Goal: Information Seeking & Learning: Learn about a topic

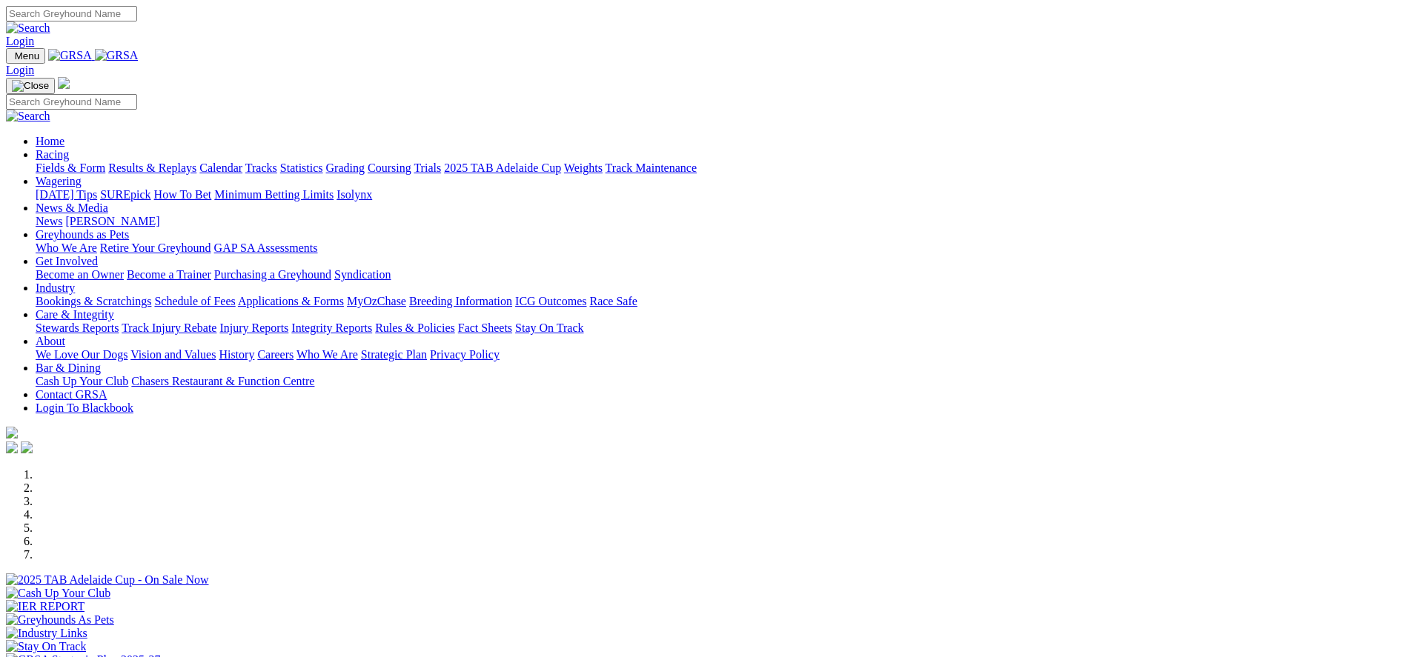
click at [69, 148] on link "Racing" at bounding box center [52, 154] width 33 height 13
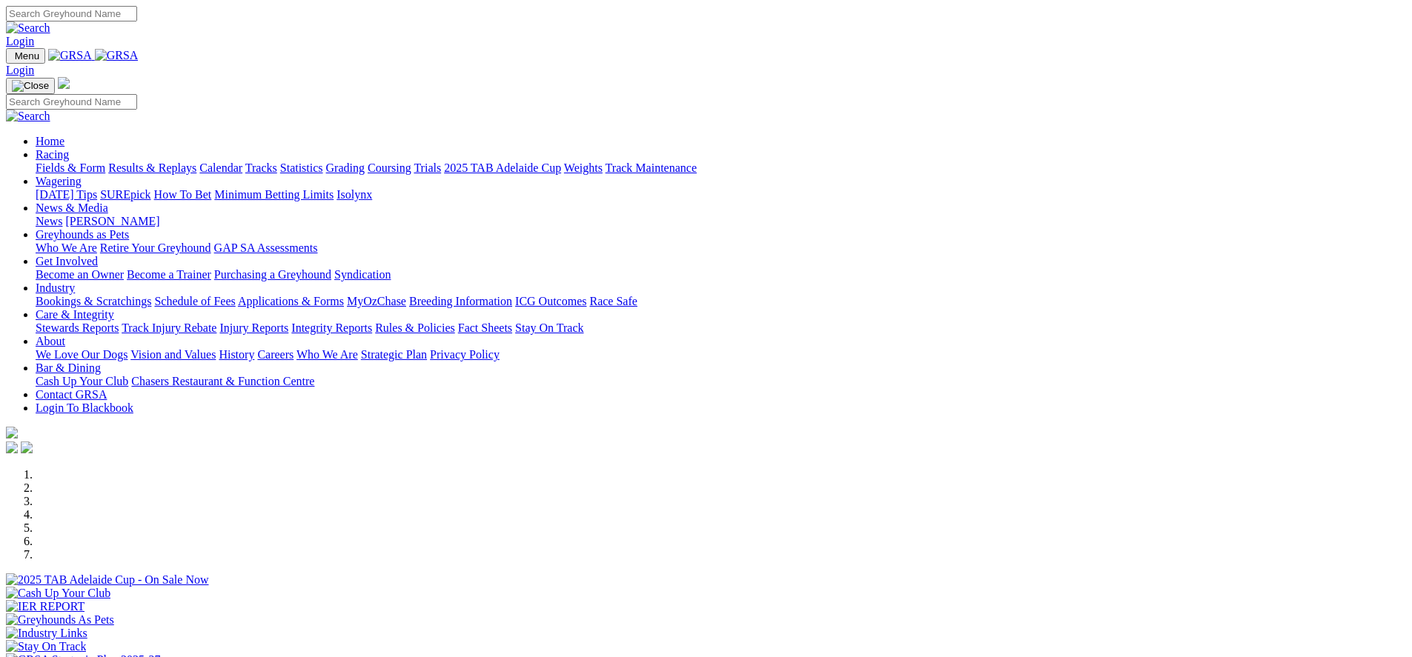
click at [105, 162] on link "Fields & Form" at bounding box center [71, 168] width 70 height 13
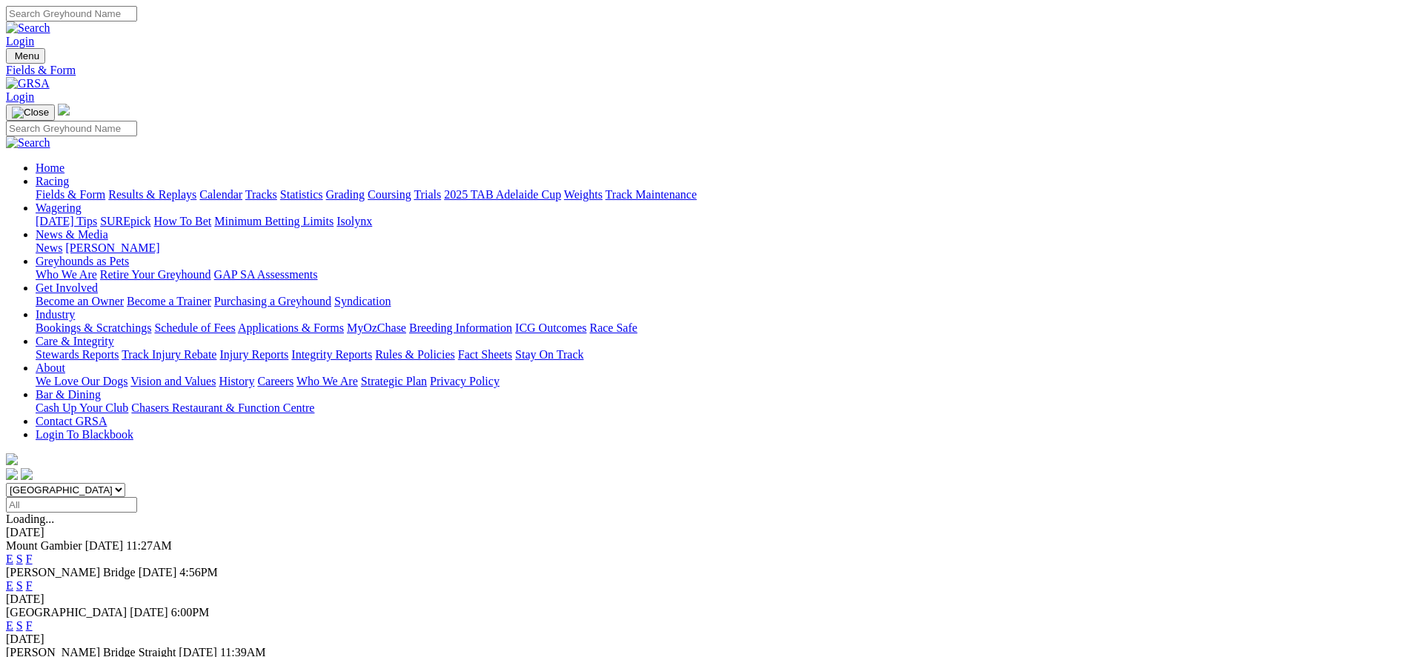
click at [291, 13] on div "Login" at bounding box center [706, 27] width 1400 height 42
click at [125, 483] on select "South Australia New South Wales Northern Territory Queensland Tasmania Victoria…" at bounding box center [65, 490] width 119 height 14
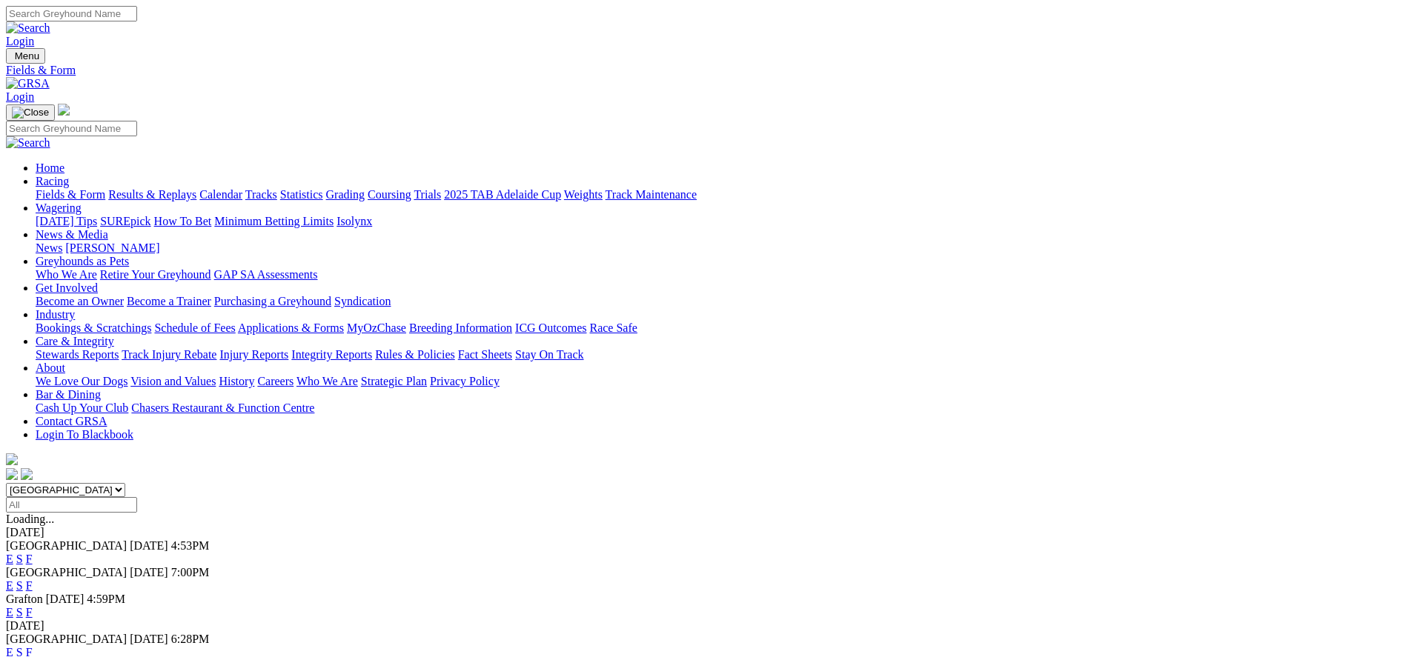
drag, startPoint x: 531, startPoint y: 230, endPoint x: 679, endPoint y: 102, distance: 195.4
click at [125, 483] on select "South Australia New South Wales Northern Territory Queensland Tasmania Victoria…" at bounding box center [65, 490] width 119 height 14
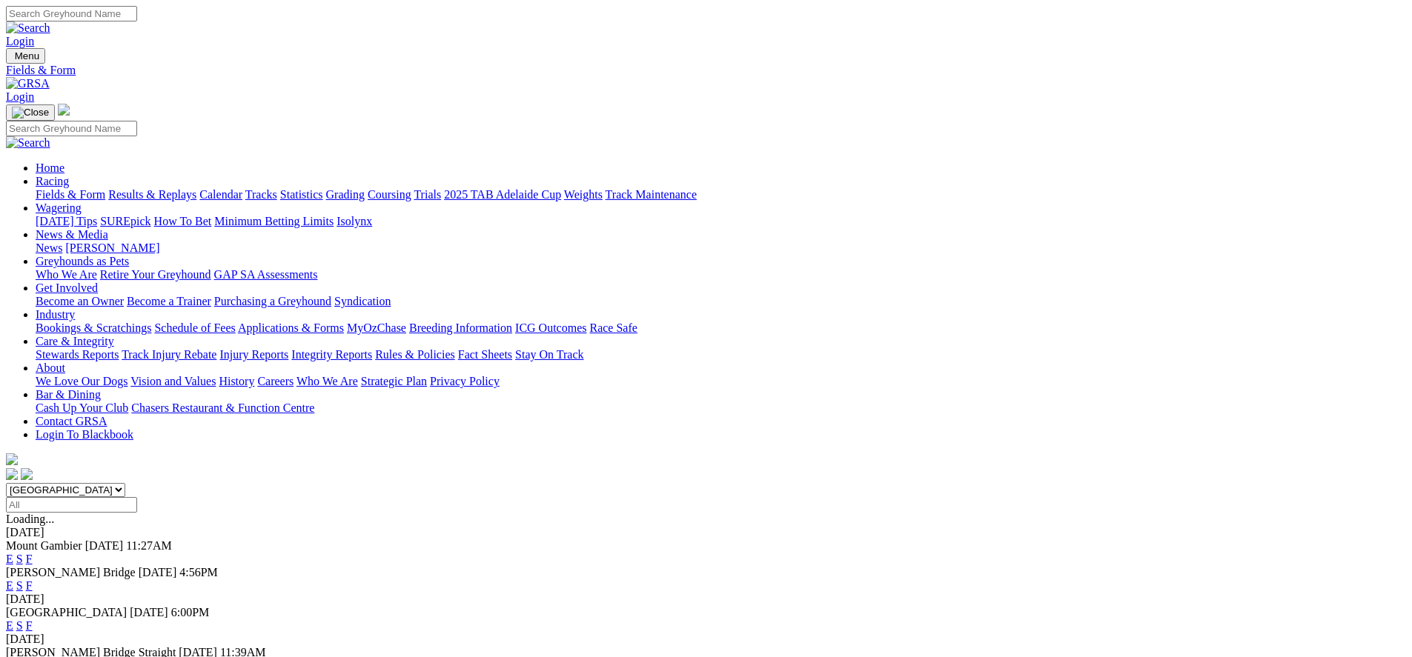
drag, startPoint x: 94, startPoint y: 288, endPoint x: 110, endPoint y: 308, distance: 25.9
click at [125, 483] on select "South Australia New South Wales Northern Territory Queensland Tasmania Victoria…" at bounding box center [65, 490] width 119 height 14
select select "[GEOGRAPHIC_DATA]"
click at [125, 483] on select "South Australia New South Wales Northern Territory Queensland Tasmania Victoria…" at bounding box center [65, 490] width 119 height 14
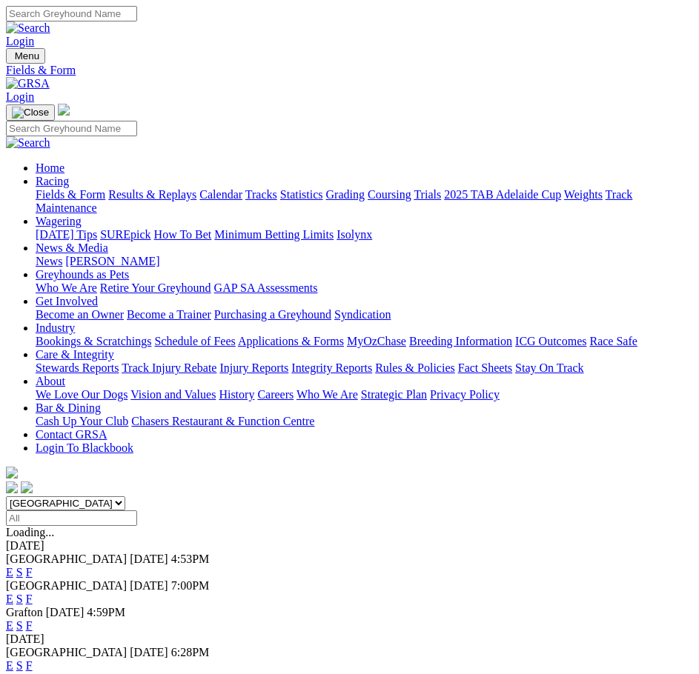
click at [137, 511] on input "Select date" at bounding box center [71, 519] width 131 height 16
type input "Monday, 25 Aug 2025"
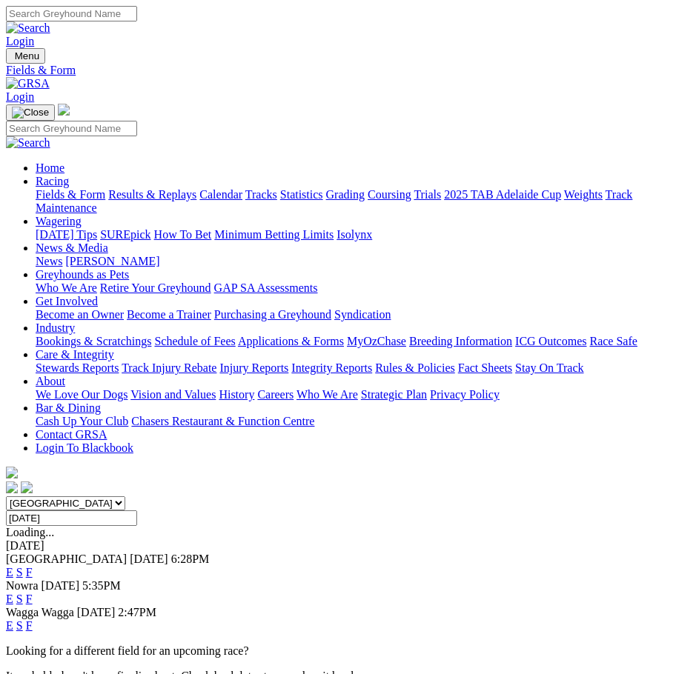
click at [171, 553] on span "6:28PM" at bounding box center [190, 559] width 39 height 13
click at [44, 553] on span "Maitland" at bounding box center [66, 559] width 121 height 13
click at [13, 566] on link "E" at bounding box center [9, 572] width 7 height 13
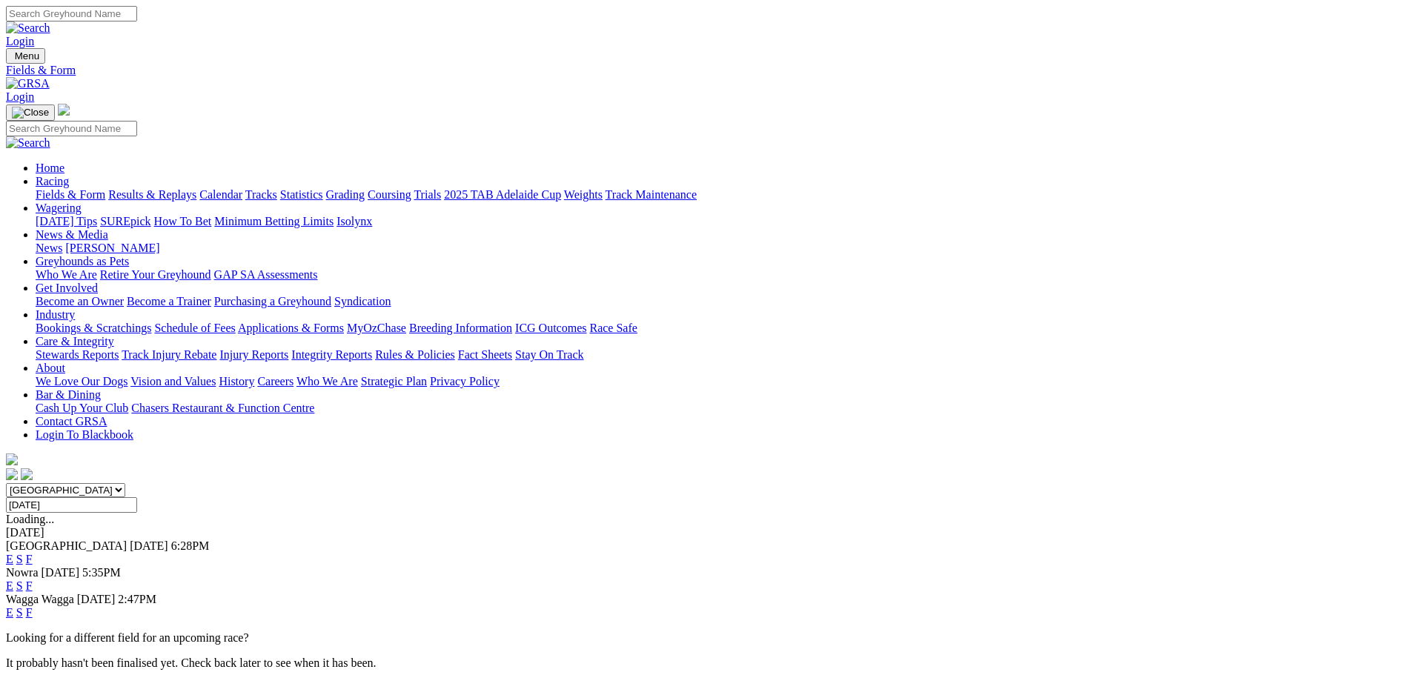
click at [125, 483] on select "South Australia New South Wales Northern Territory Queensland Tasmania Victoria…" at bounding box center [65, 490] width 119 height 14
select select "SA"
click at [125, 483] on select "South Australia New South Wales Northern Territory Queensland Tasmania Victoria…" at bounding box center [65, 490] width 119 height 14
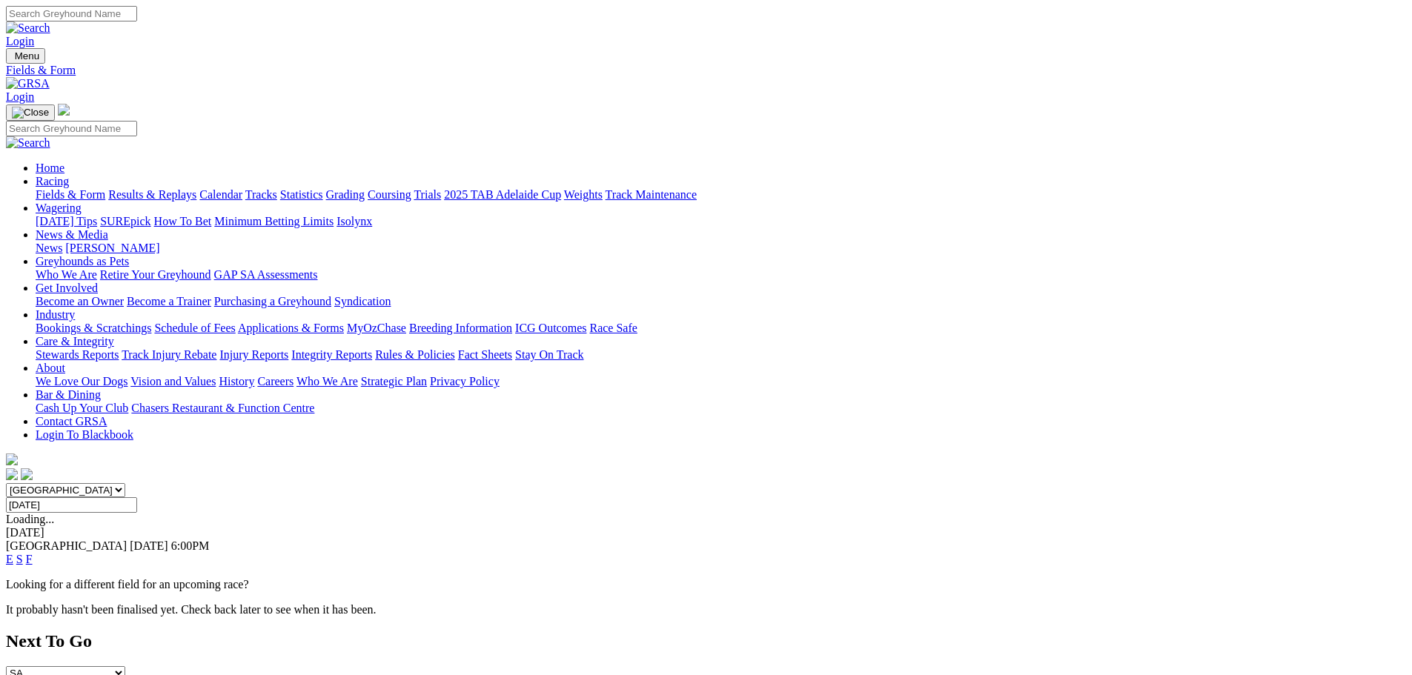
click at [137, 497] on input "[DATE]" at bounding box center [71, 505] width 131 height 16
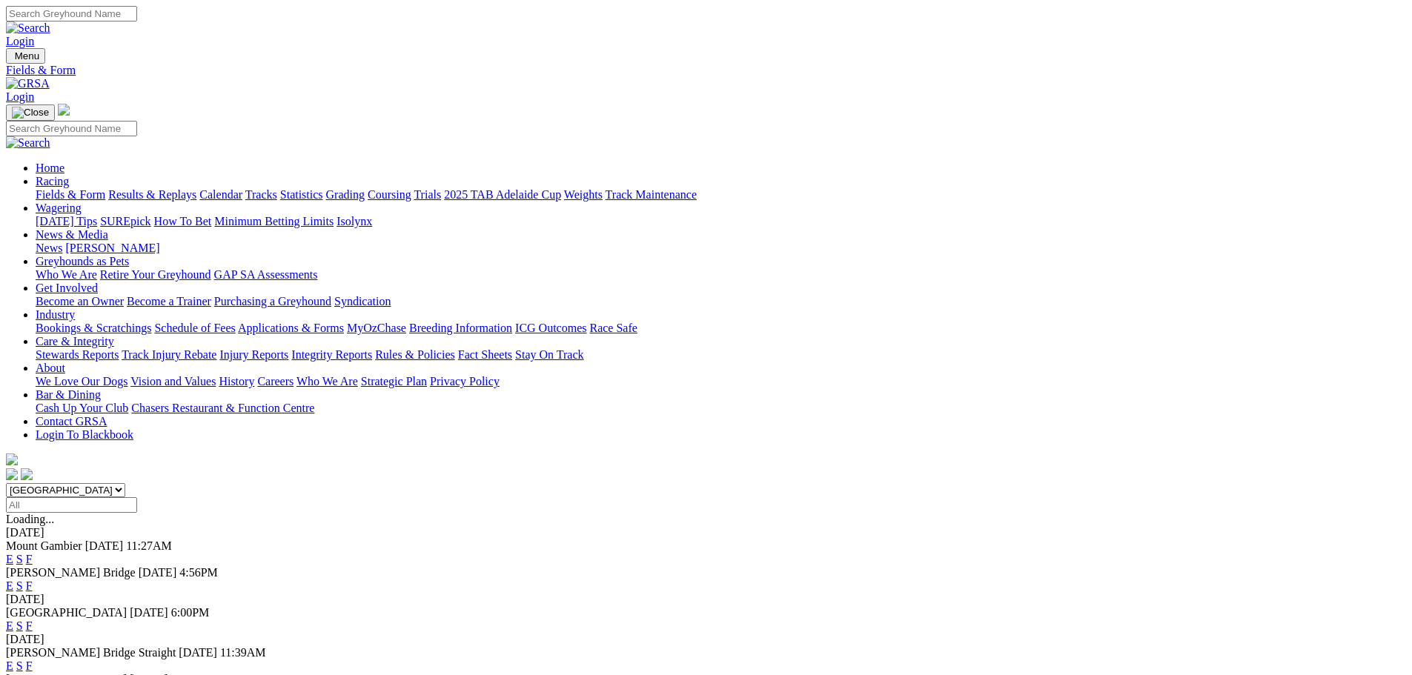
click at [670, 606] on div "Angle Park 25 Aug 25 6:00PM E S F" at bounding box center [706, 619] width 1400 height 27
click at [33, 553] on link "F" at bounding box center [29, 559] width 7 height 13
click at [82, 202] on link "Wagering" at bounding box center [59, 208] width 46 height 13
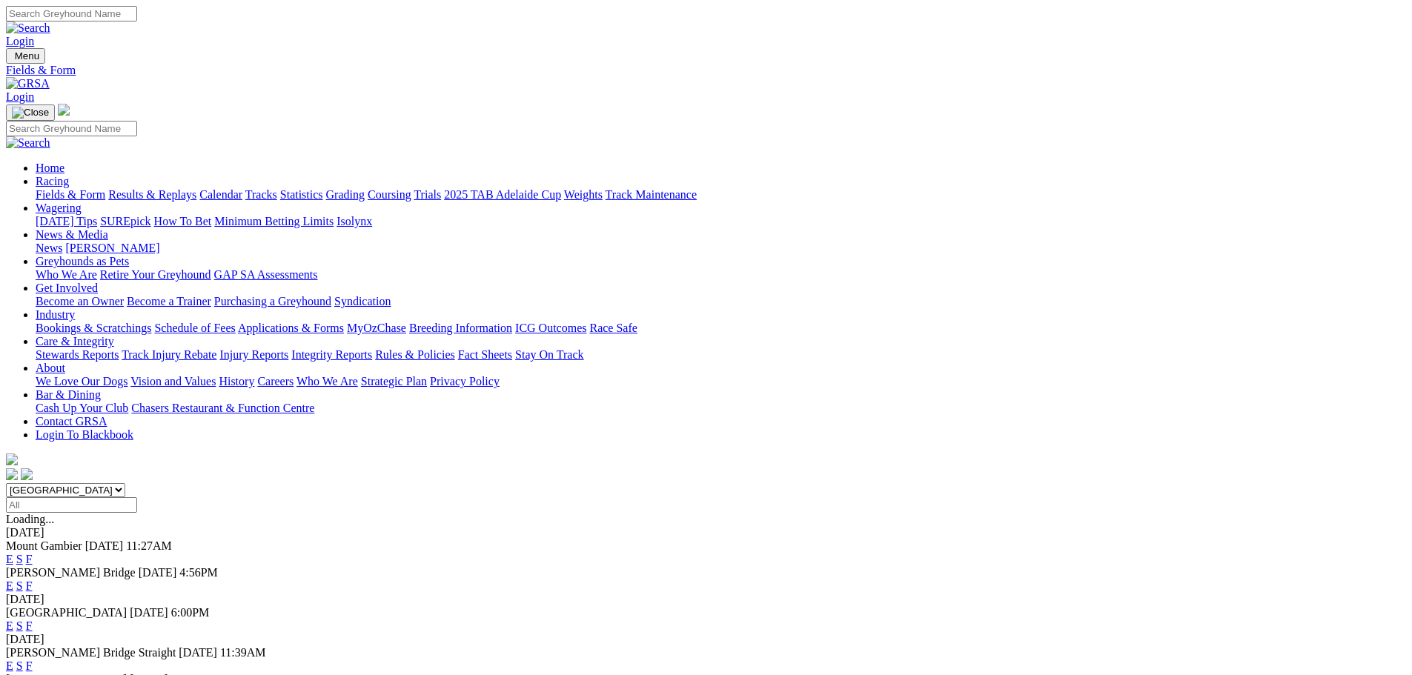
click at [82, 202] on link "Wagering" at bounding box center [59, 208] width 46 height 13
click at [470, 188] on div "Fields & Form Results & Replays Calendar Tracks Statistics Grading Coursing Tri…" at bounding box center [721, 194] width 1370 height 13
click at [108, 228] on link "News & Media" at bounding box center [72, 234] width 73 height 13
click at [323, 188] on link "Statistics" at bounding box center [301, 194] width 43 height 13
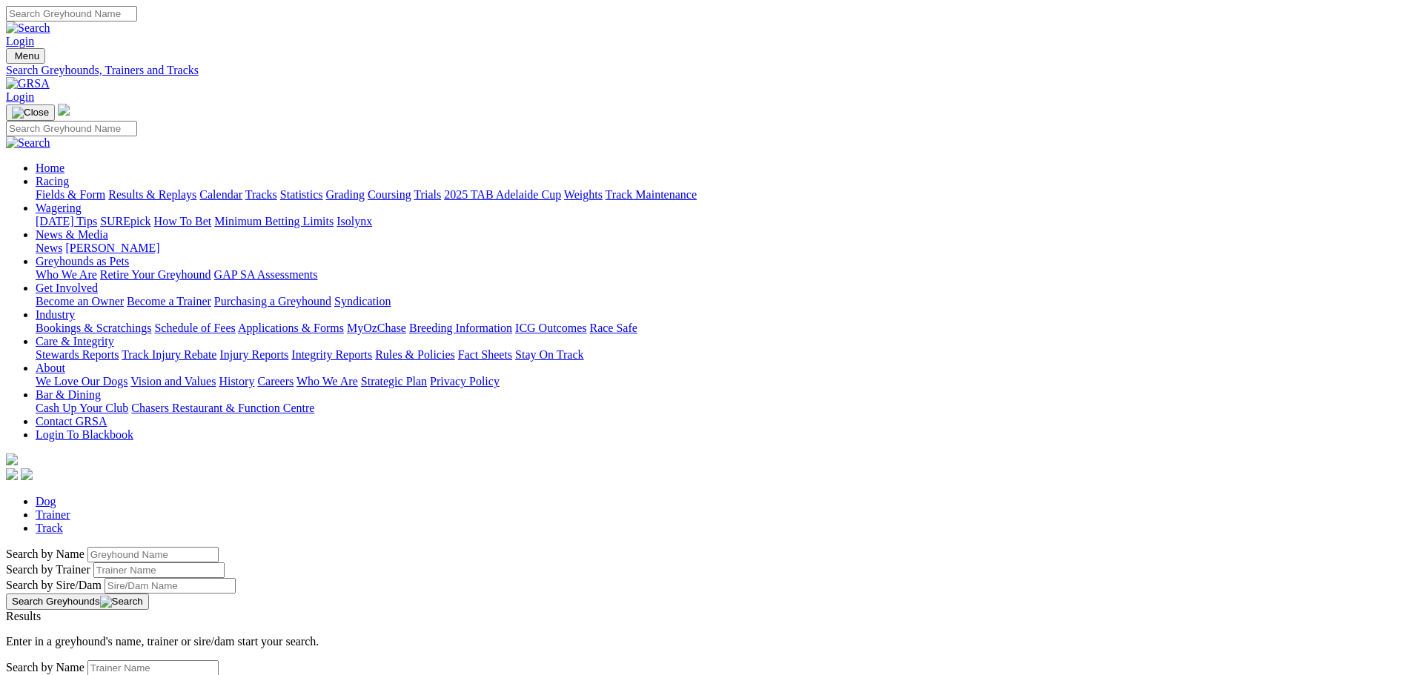
click at [105, 188] on link "Fields & Form" at bounding box center [71, 194] width 70 height 13
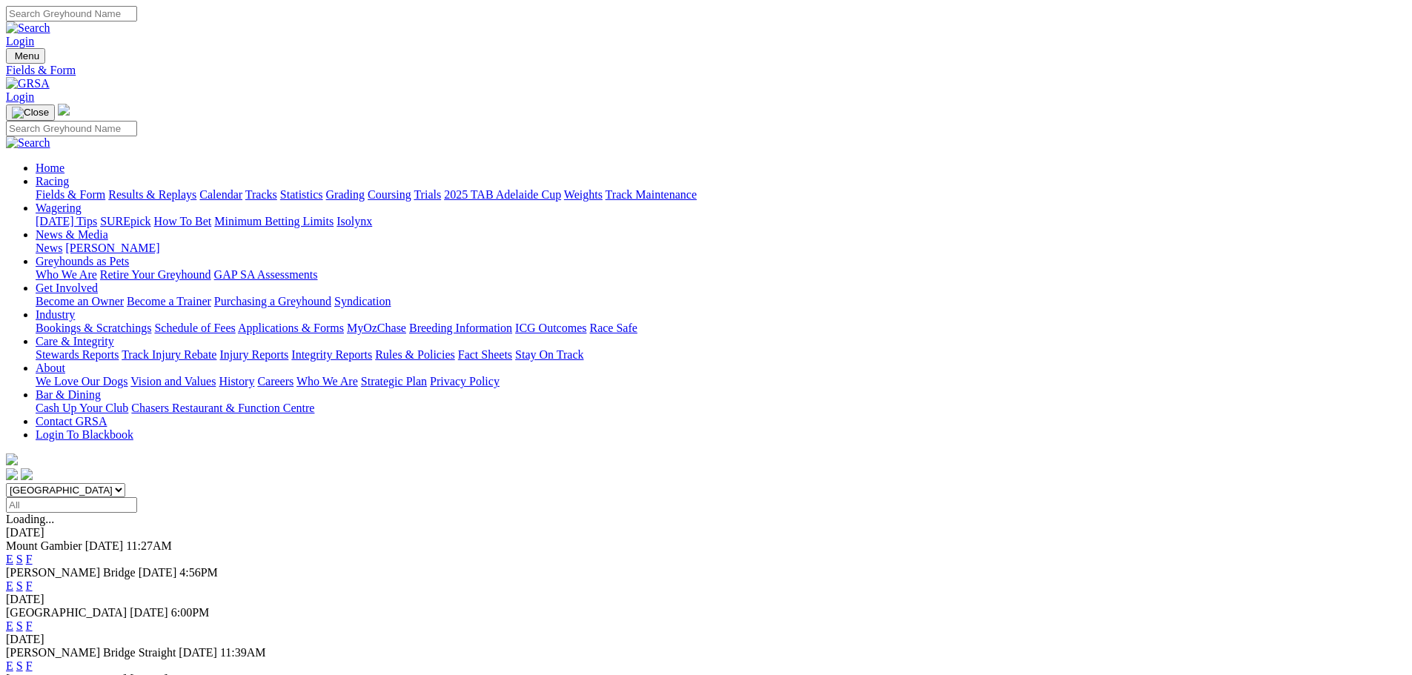
click at [33, 553] on link "F" at bounding box center [29, 559] width 7 height 13
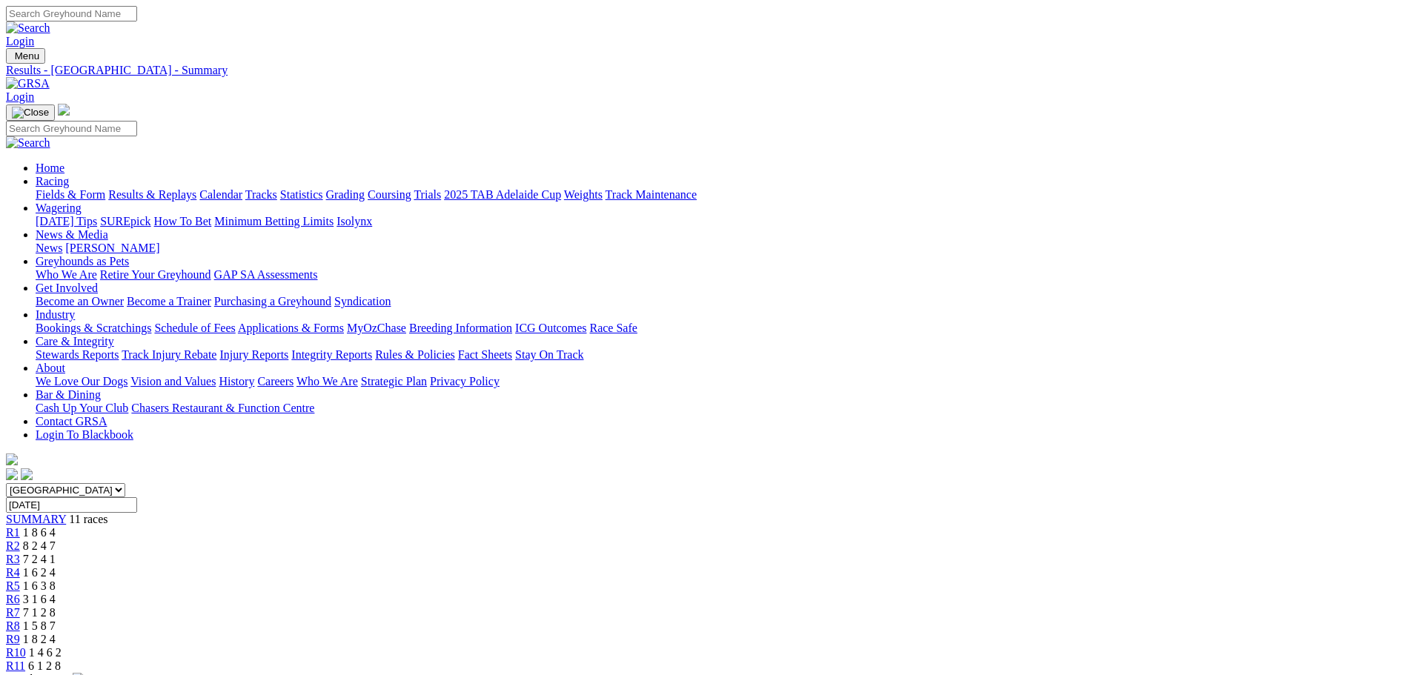
drag, startPoint x: 369, startPoint y: 18, endPoint x: 53, endPoint y: -16, distance: 318.2
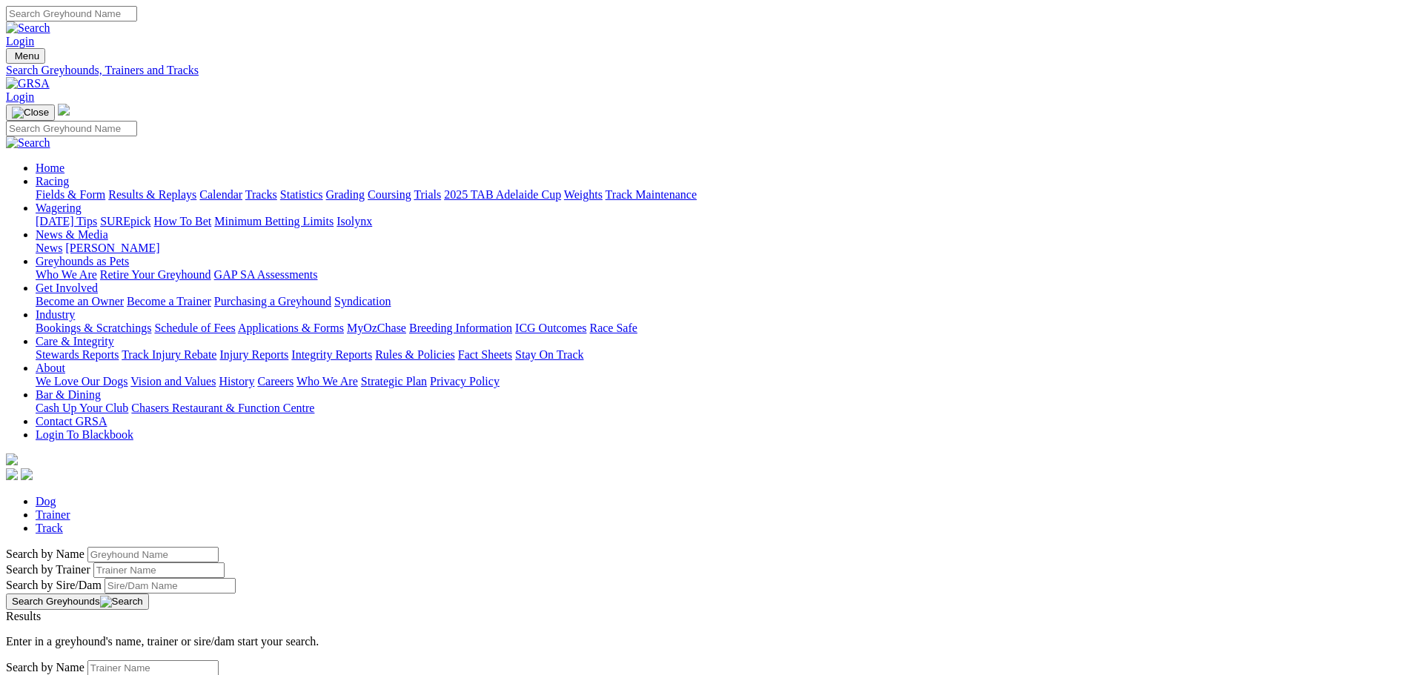
click at [105, 188] on link "Fields & Form" at bounding box center [71, 194] width 70 height 13
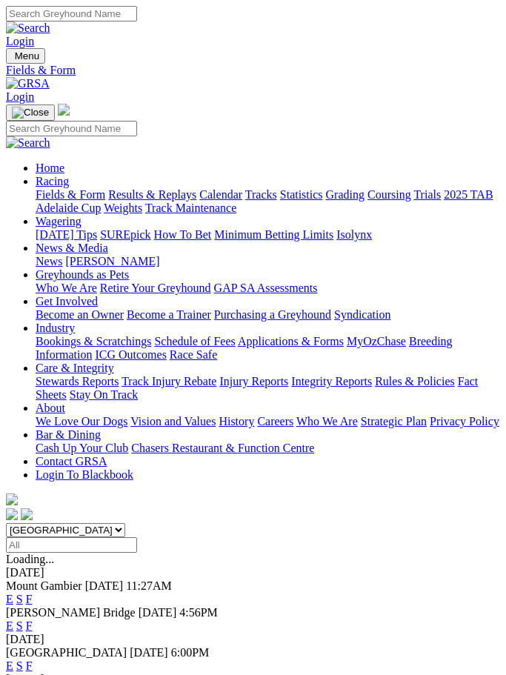
click at [125, 523] on select "South Australia New South Wales Northern Territory Queensland Tasmania Victoria…" at bounding box center [65, 530] width 119 height 14
click at [33, 593] on link "F" at bounding box center [29, 599] width 7 height 13
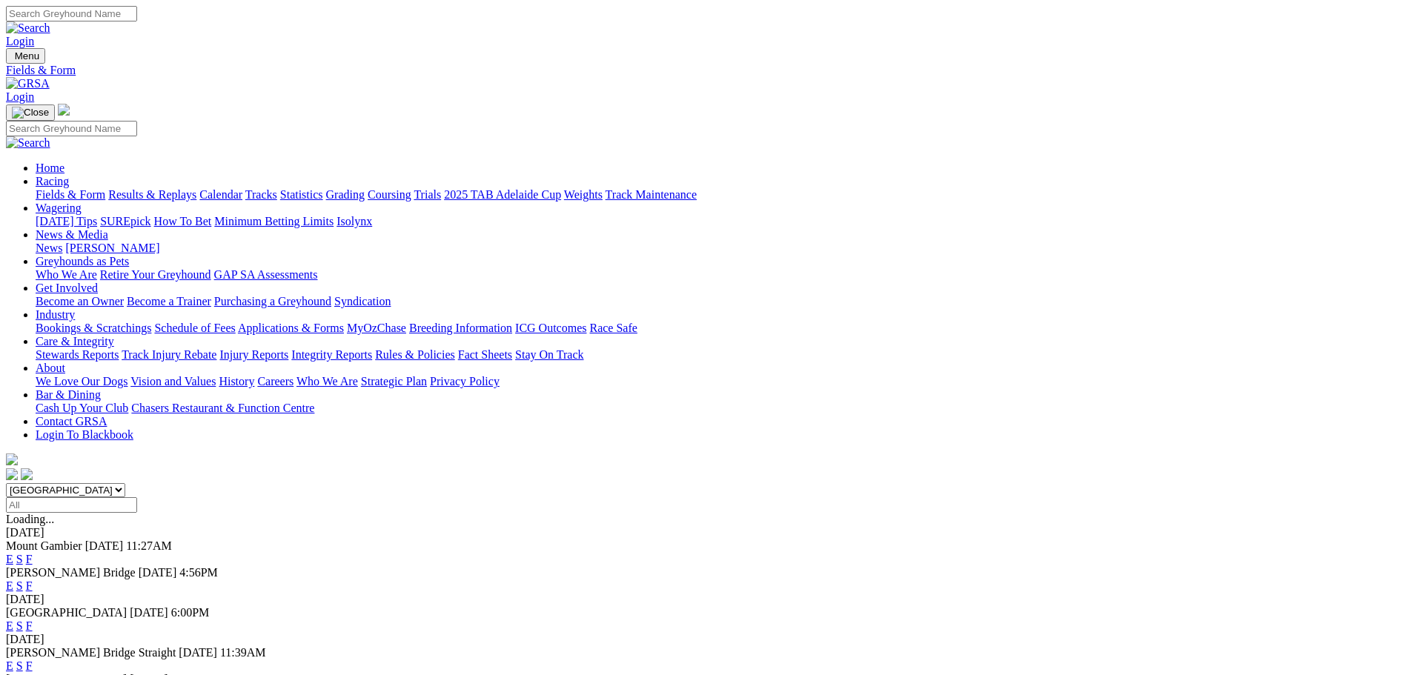
scroll to position [36, 0]
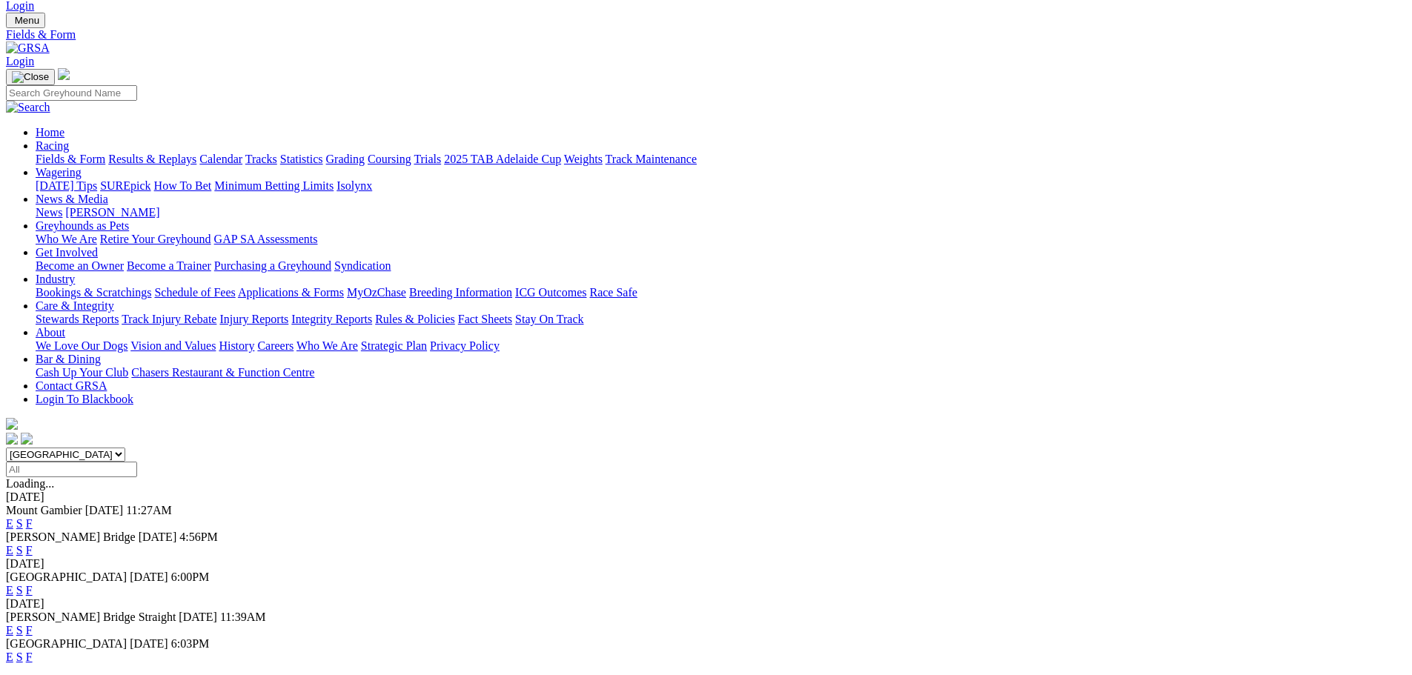
click at [33, 584] on link "F" at bounding box center [29, 590] width 7 height 13
